Goal: Task Accomplishment & Management: Manage account settings

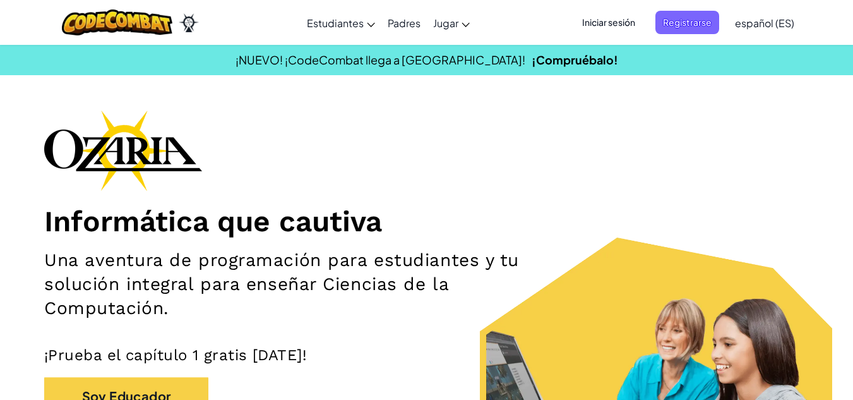
click at [699, 136] on div "Informática que cautiva Una aventura de programación para estudiantes y tu solu…" at bounding box center [426, 294] width 765 height 368
click at [681, 21] on span "Registrarse" at bounding box center [688, 22] width 64 height 23
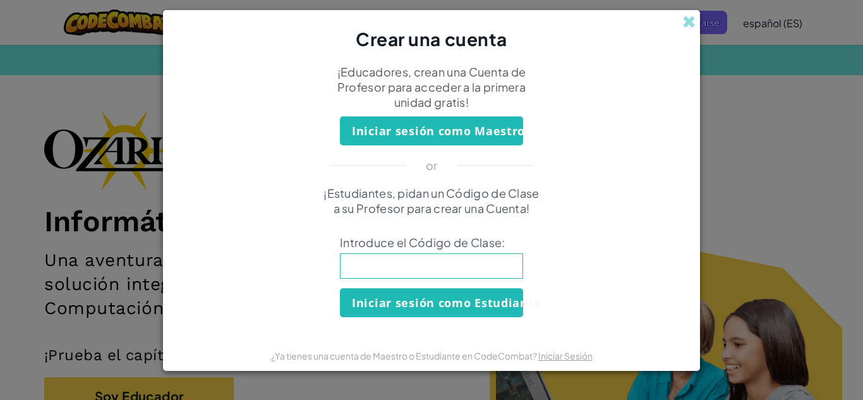
click at [702, 205] on div "Crear una cuenta ¡Educadores, crean una Cuenta de Profesor para acceder a la pr…" at bounding box center [431, 200] width 863 height 400
click at [681, 25] on div "Crear una cuenta" at bounding box center [431, 31] width 537 height 42
click at [692, 23] on span at bounding box center [688, 21] width 13 height 13
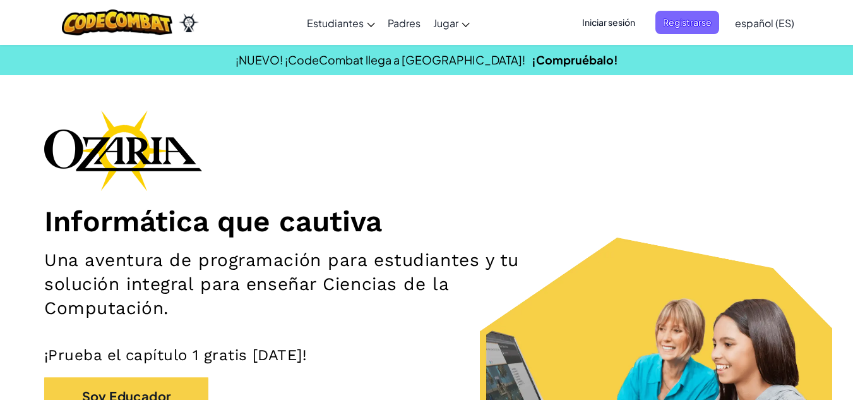
click at [623, 15] on span "Iniciar sesión" at bounding box center [609, 22] width 68 height 23
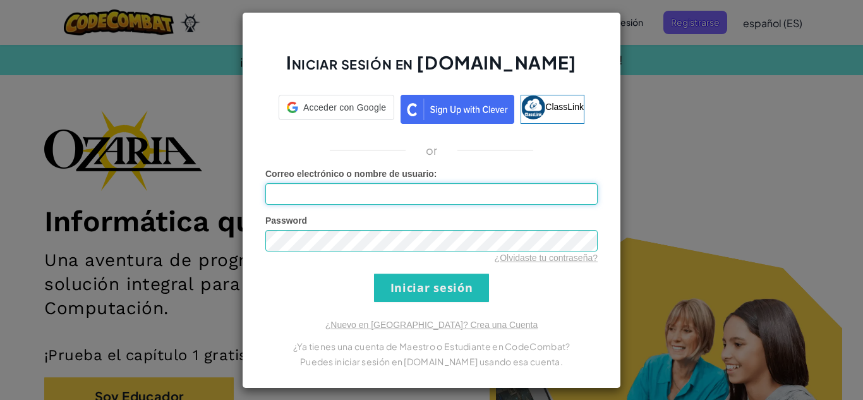
type input "[PERSON_NAME]"
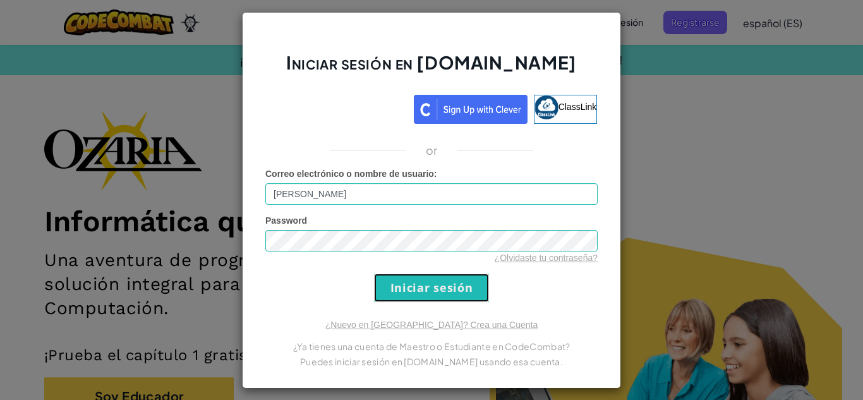
click at [404, 274] on input "Iniciar sesión" at bounding box center [431, 287] width 115 height 28
